Goal: Find specific page/section: Find specific page/section

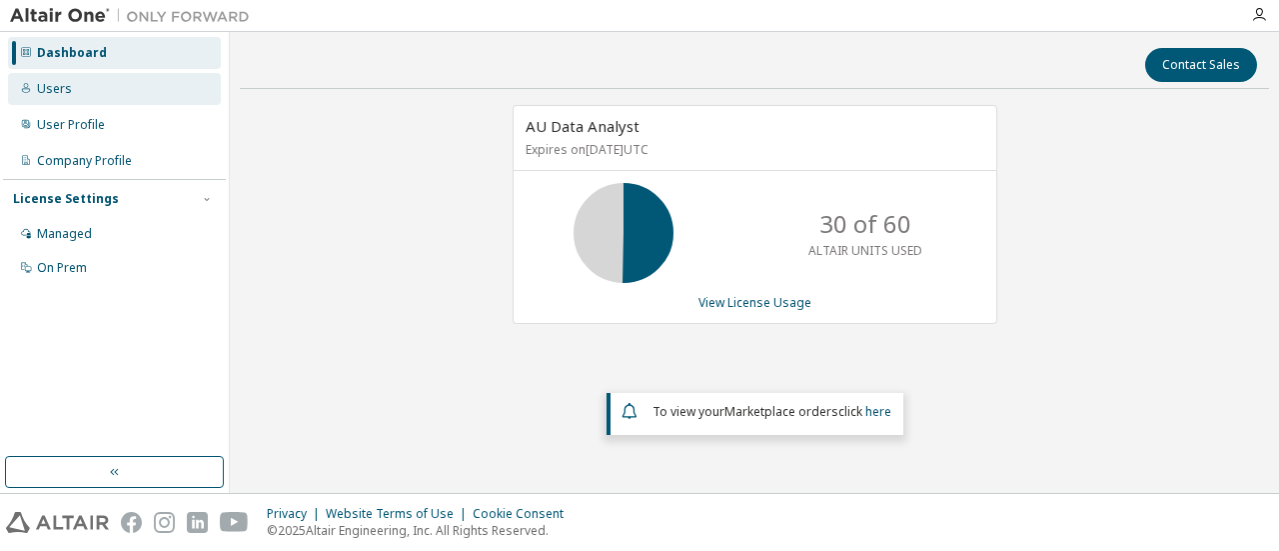
click at [48, 98] on div "Users" at bounding box center [114, 89] width 213 height 32
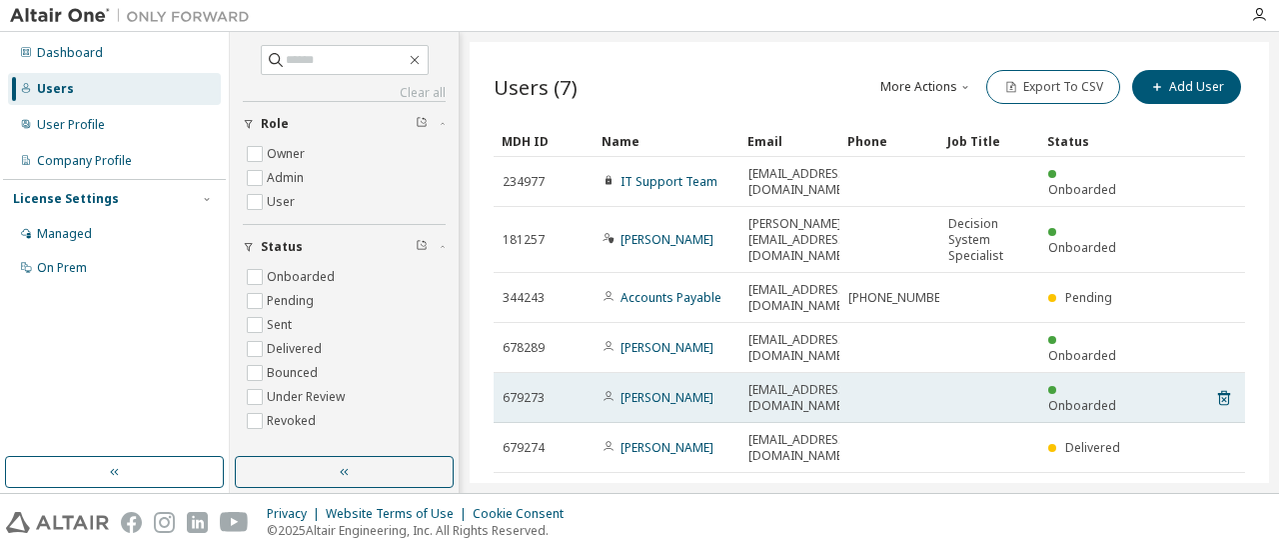
scroll to position [36, 0]
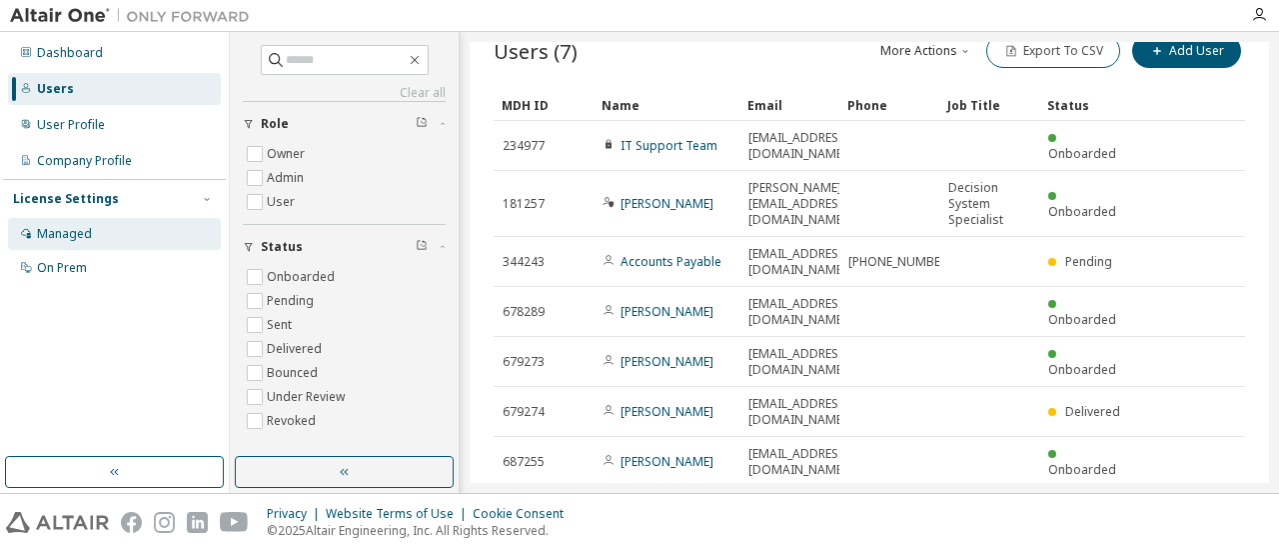
click at [76, 234] on div "Managed" at bounding box center [64, 234] width 55 height 16
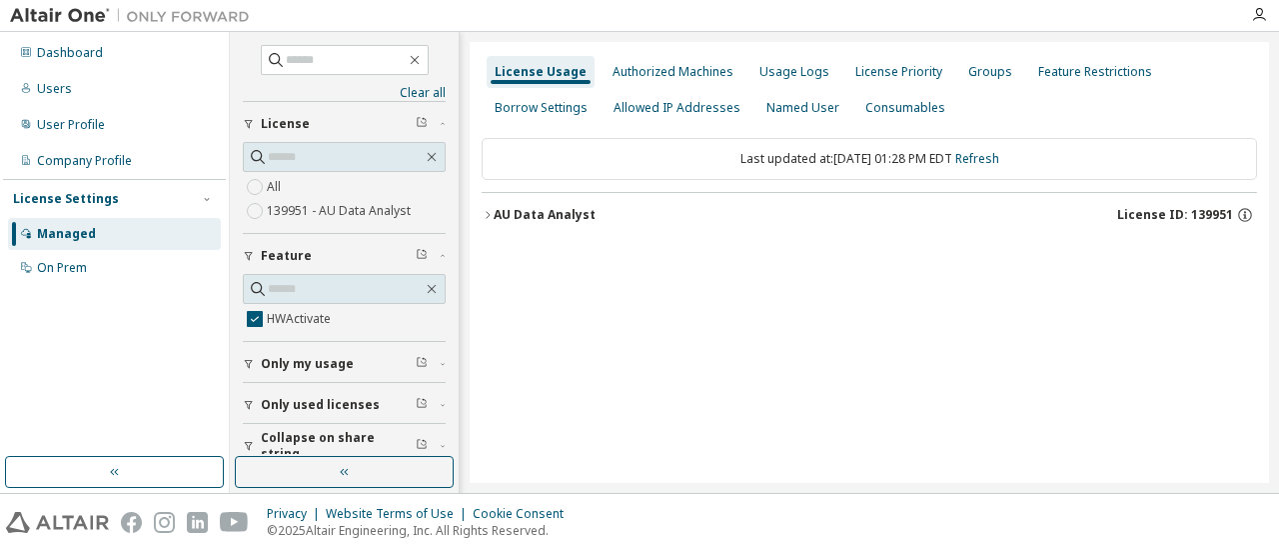
click at [486, 213] on icon "button" at bounding box center [488, 215] width 12 height 12
